Goal: Communication & Community: Answer question/provide support

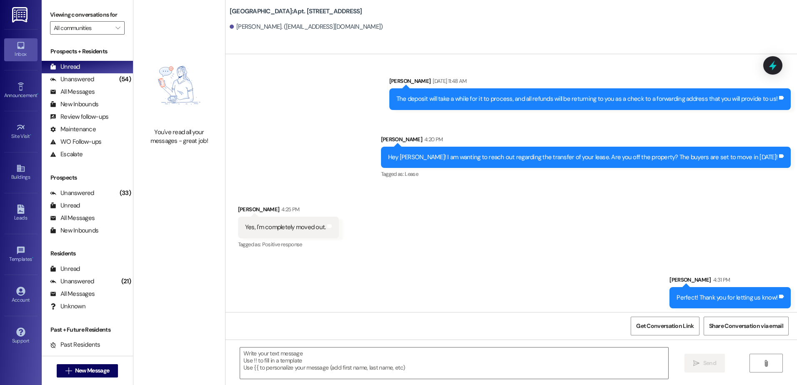
scroll to position [4122, 0]
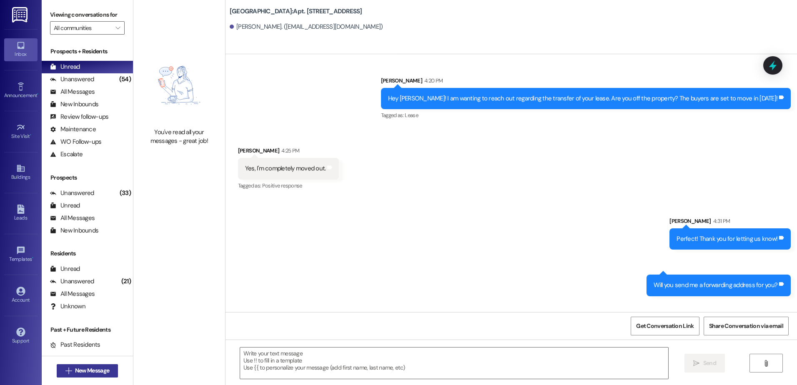
click at [64, 372] on span " New Message" at bounding box center [88, 370] width 48 height 9
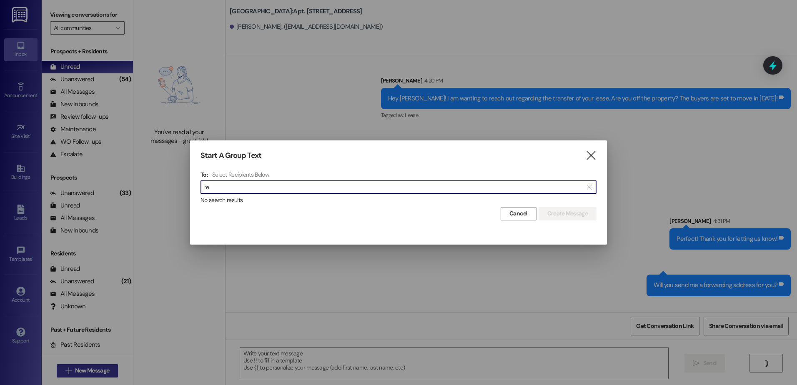
type input "r"
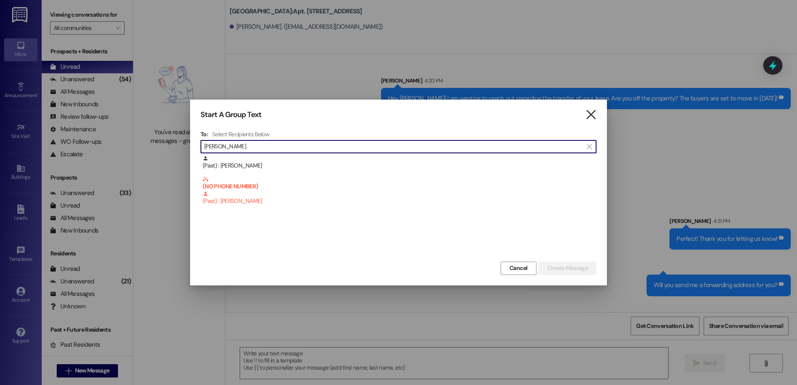
type input "[PERSON_NAME]"
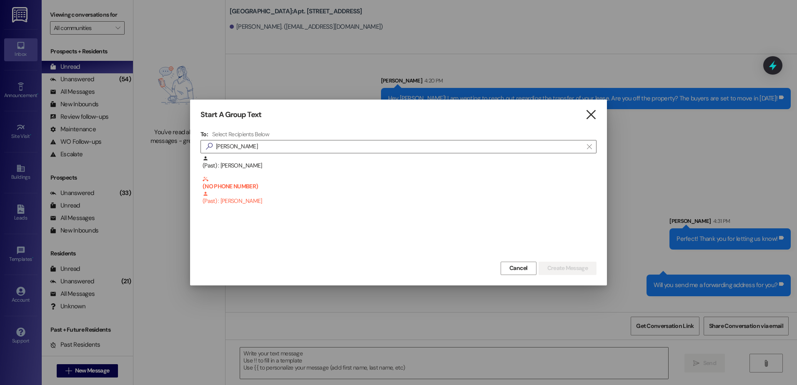
click at [590, 110] on icon "" at bounding box center [590, 114] width 11 height 9
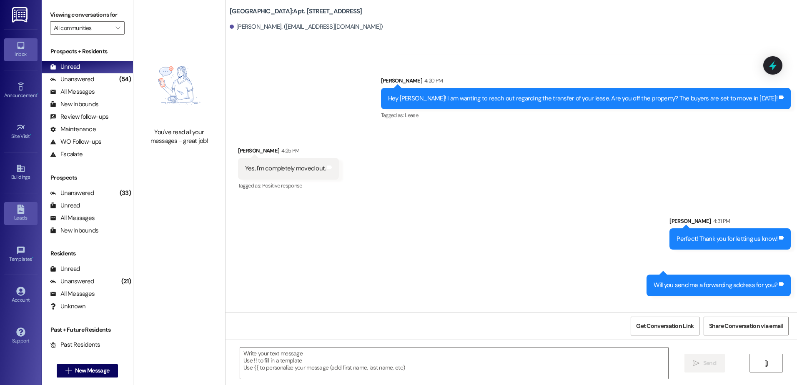
click at [8, 212] on link "Leads" at bounding box center [20, 213] width 33 height 23
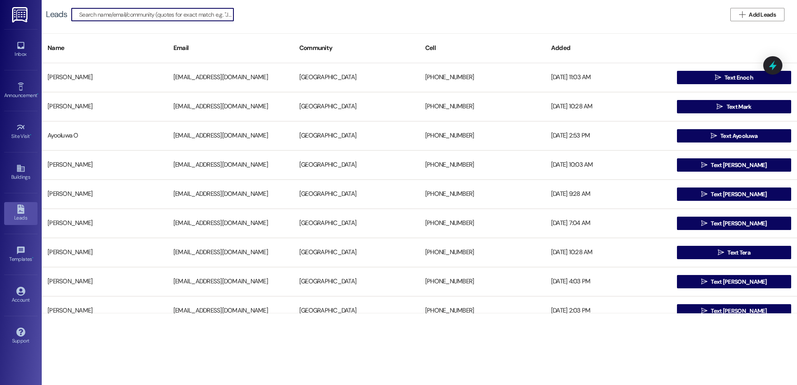
click at [119, 16] on input at bounding box center [156, 15] width 154 height 12
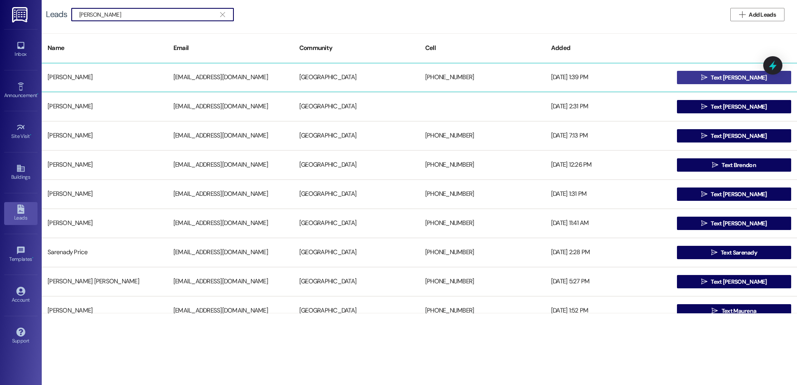
type input "[PERSON_NAME]"
click at [695, 80] on button " Text [PERSON_NAME]" at bounding box center [734, 77] width 114 height 13
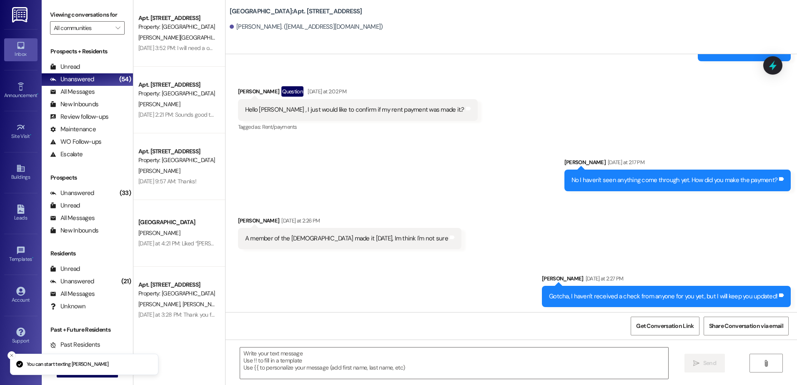
scroll to position [480, 0]
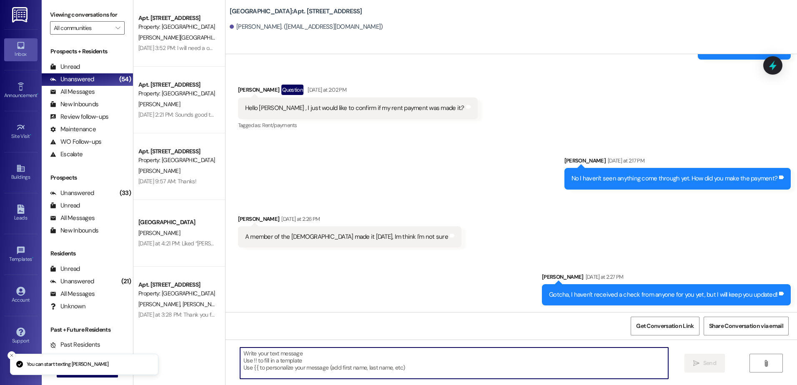
click at [268, 376] on textarea at bounding box center [454, 363] width 428 height 31
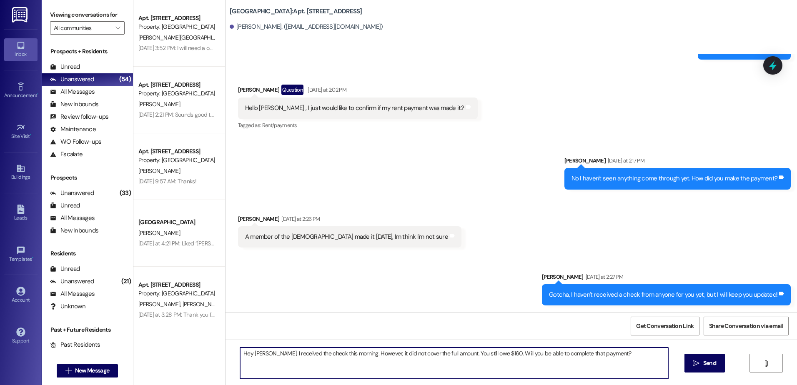
type textarea "Hey [PERSON_NAME], I received the check this morning. However, it did not cover…"
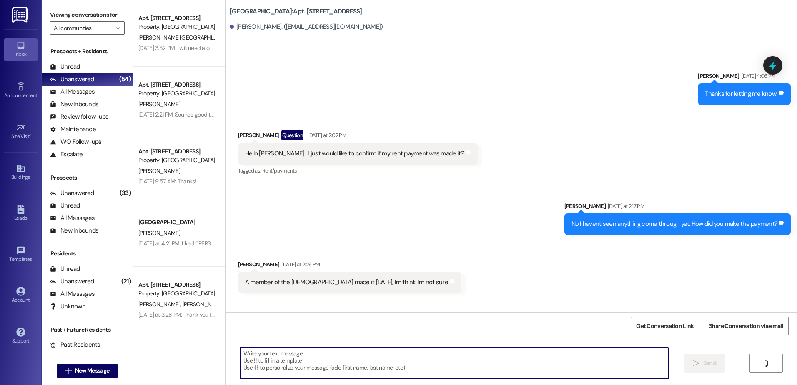
scroll to position [422, 0]
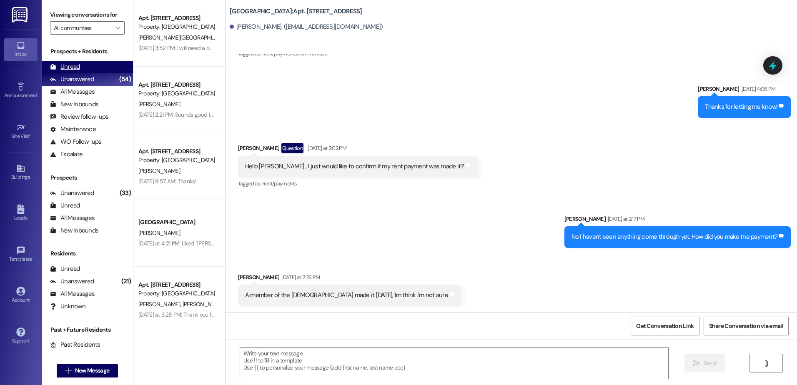
click at [67, 68] on div "Unread" at bounding box center [65, 67] width 30 height 9
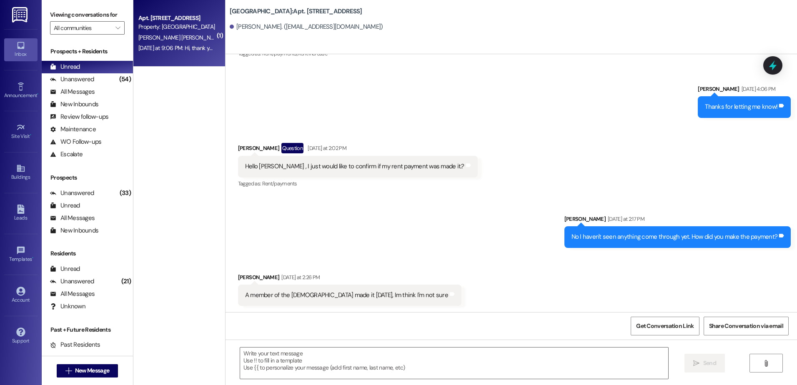
click at [172, 55] on div "Apt. [STREET_ADDRESS] Property: [GEOGRAPHIC_DATA][PERSON_NAME][PERSON_NAME] Cal…" at bounding box center [179, 33] width 92 height 67
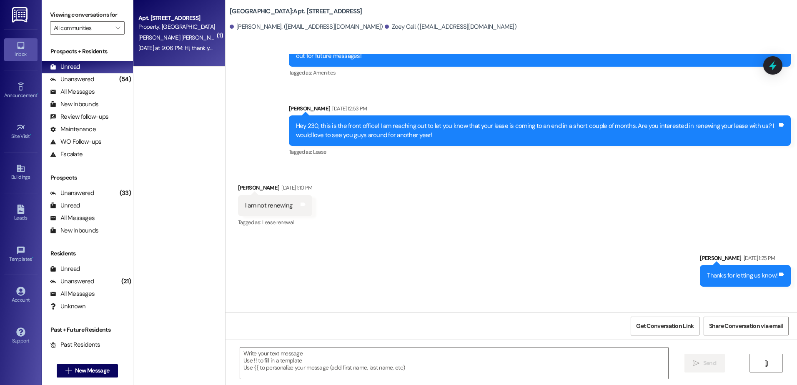
scroll to position [1017, 0]
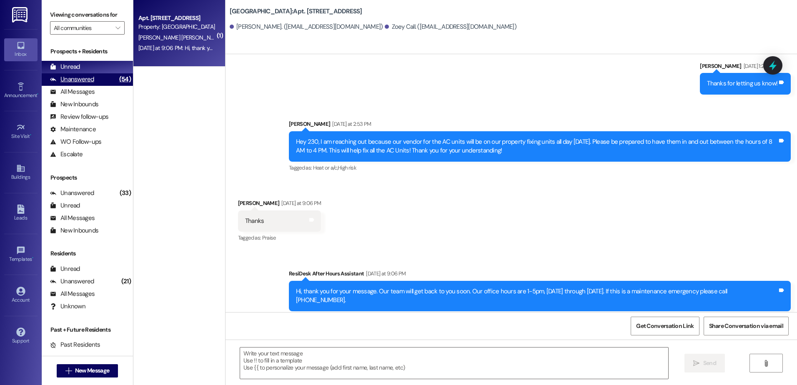
click at [117, 80] on div "(54)" at bounding box center [125, 79] width 16 height 13
click at [99, 70] on div "Unread (0)" at bounding box center [87, 67] width 91 height 13
